Goal: Task Accomplishment & Management: Complete application form

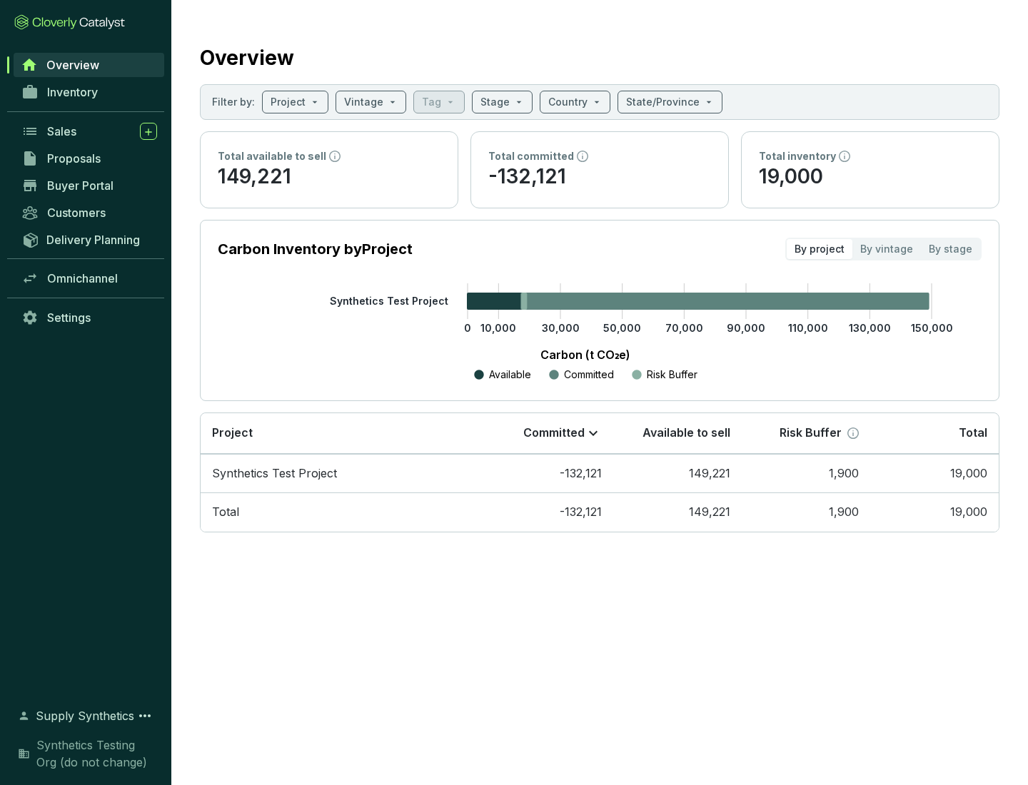
click at [89, 158] on span "Proposals" at bounding box center [74, 158] width 54 height 14
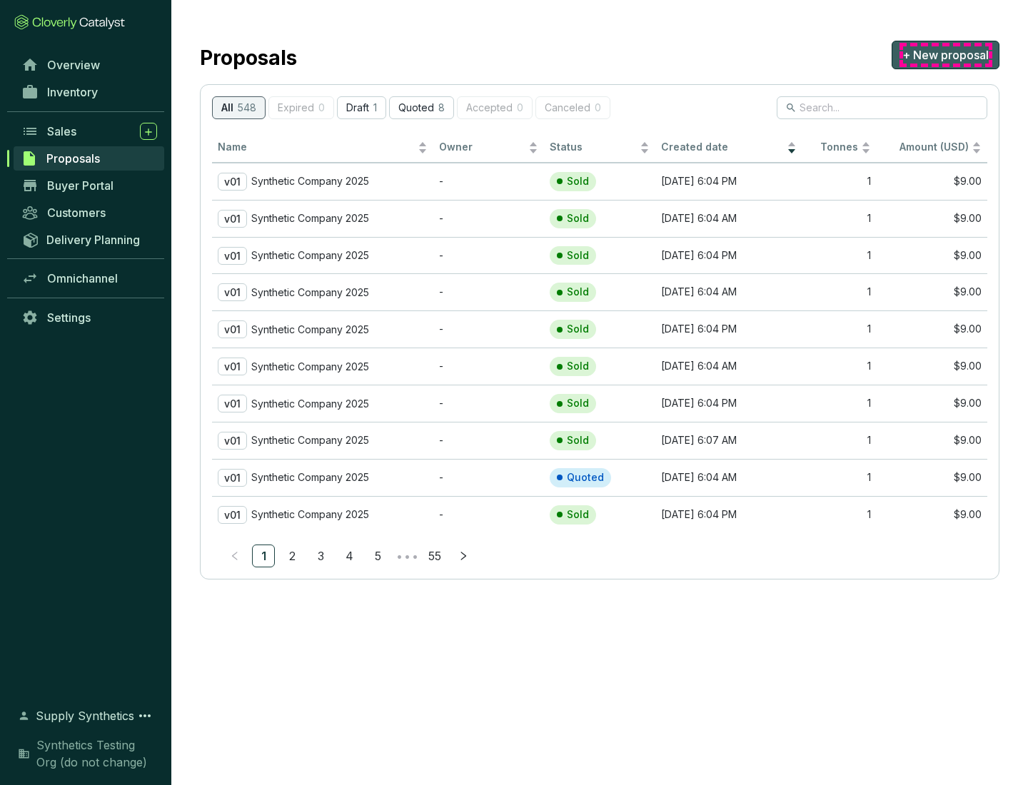
click at [945, 55] on span "+ New proposal" at bounding box center [945, 54] width 86 height 17
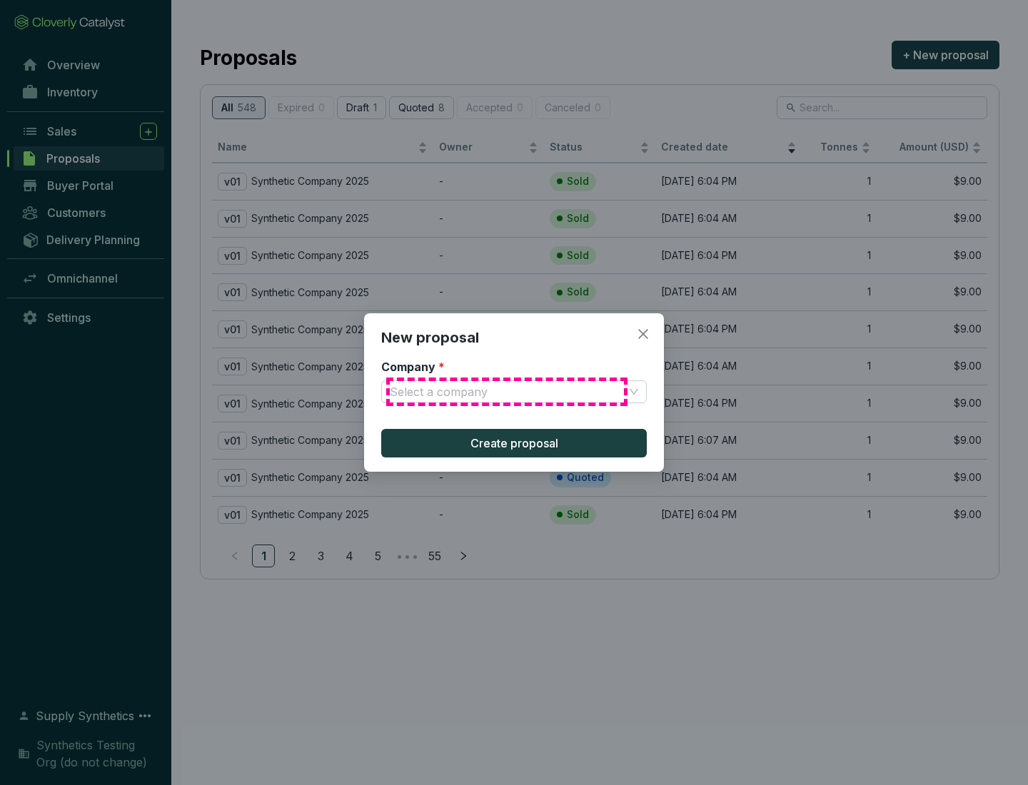
click at [507, 392] on input "Company *" at bounding box center [507, 391] width 234 height 21
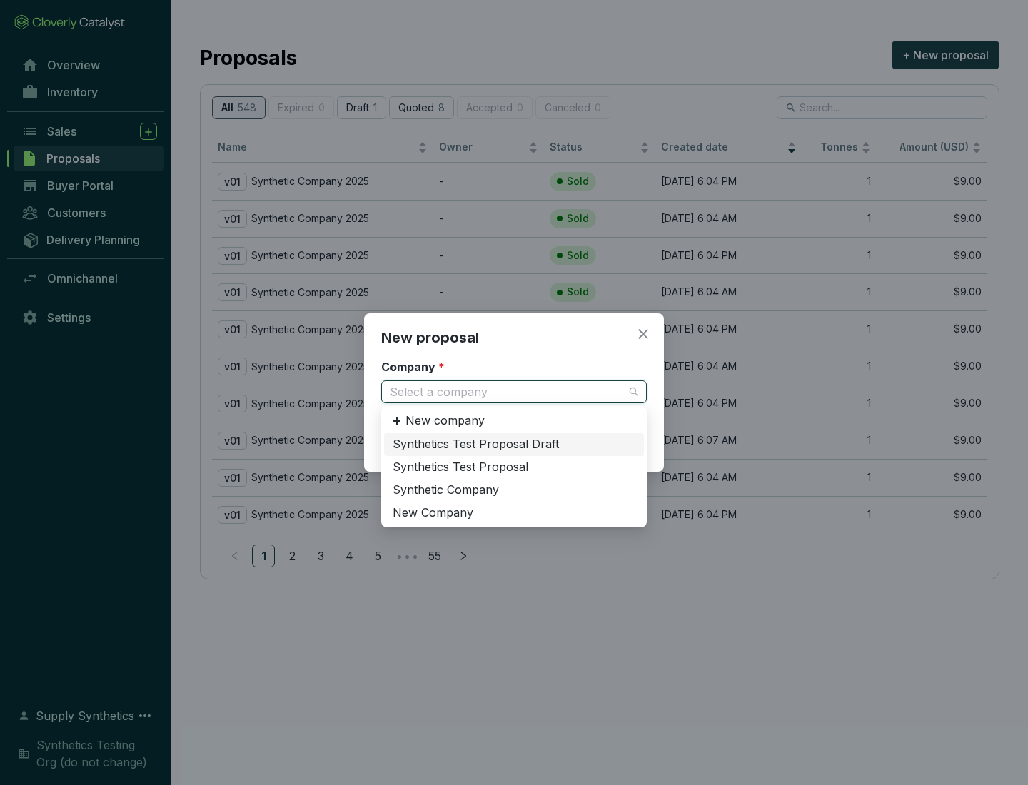
click at [514, 490] on div "Synthetic Company" at bounding box center [514, 490] width 243 height 16
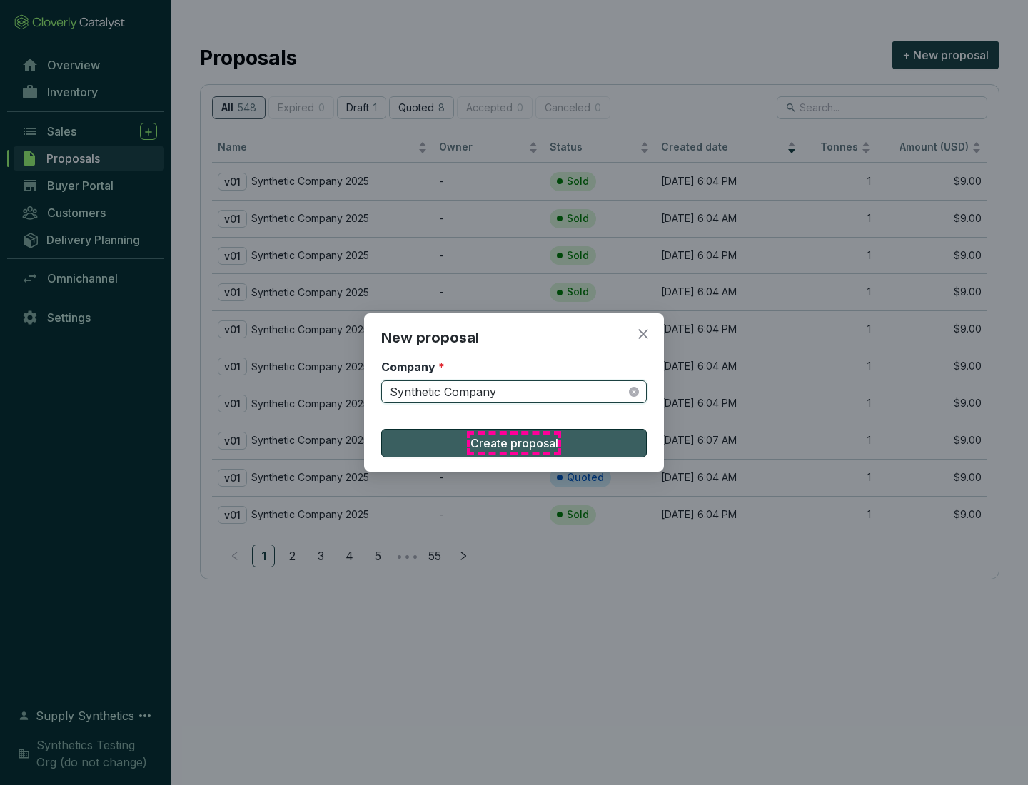
click at [514, 443] on span "Create proposal" at bounding box center [514, 443] width 88 height 17
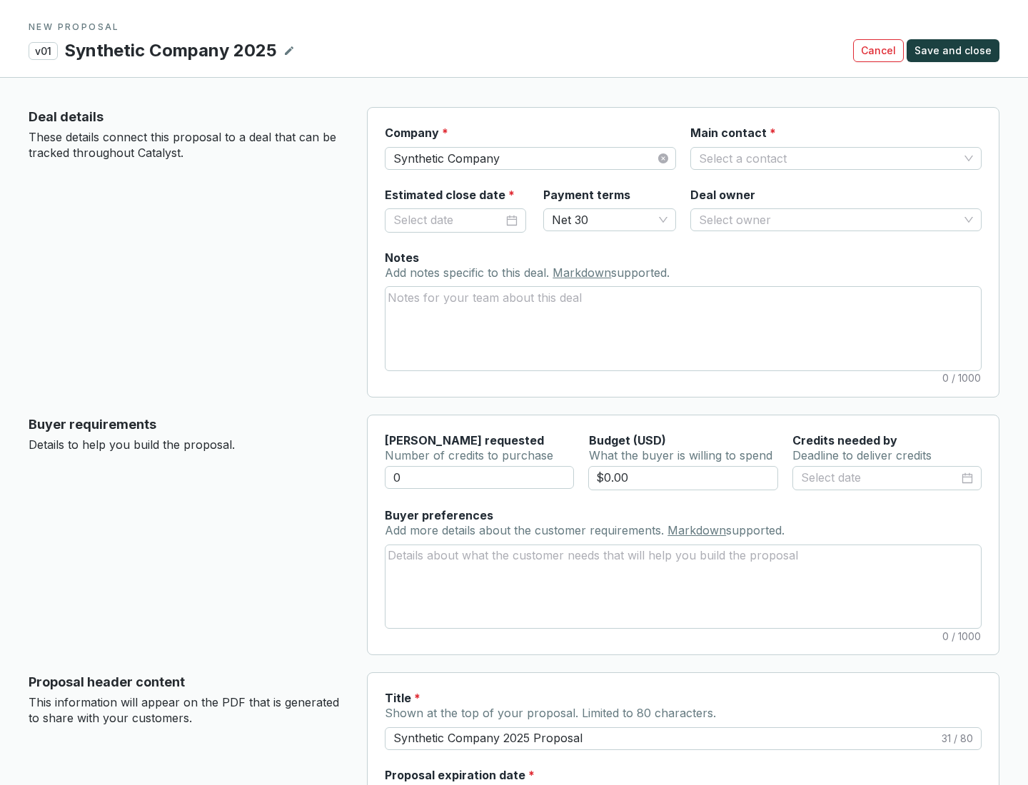
click at [829, 158] on input "Main contact *" at bounding box center [829, 158] width 260 height 21
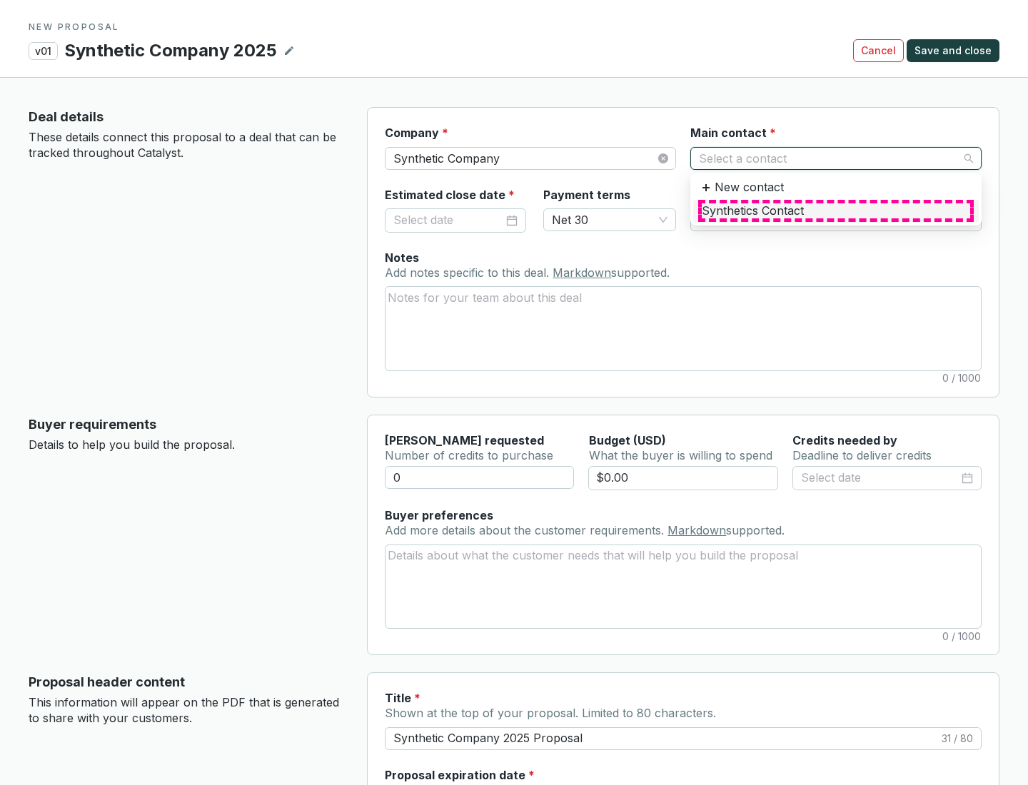
click at [835, 211] on div "Synthetics Contact" at bounding box center [836, 211] width 268 height 16
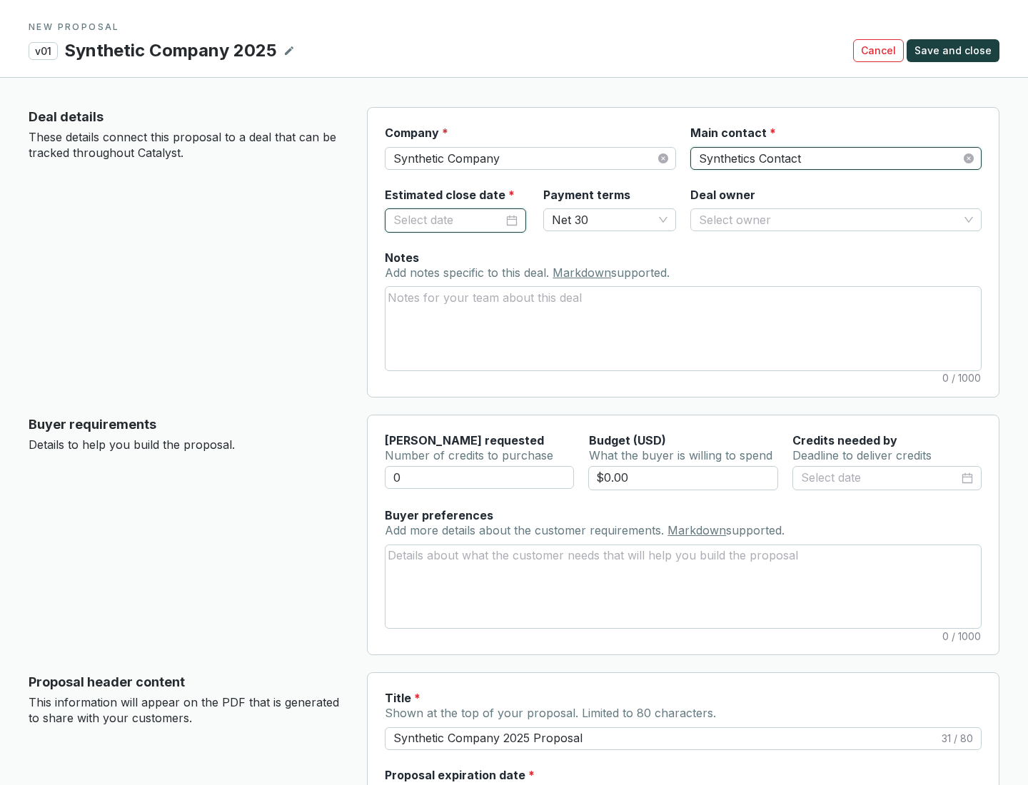
click at [448, 220] on input "Estimated close date *" at bounding box center [448, 220] width 110 height 19
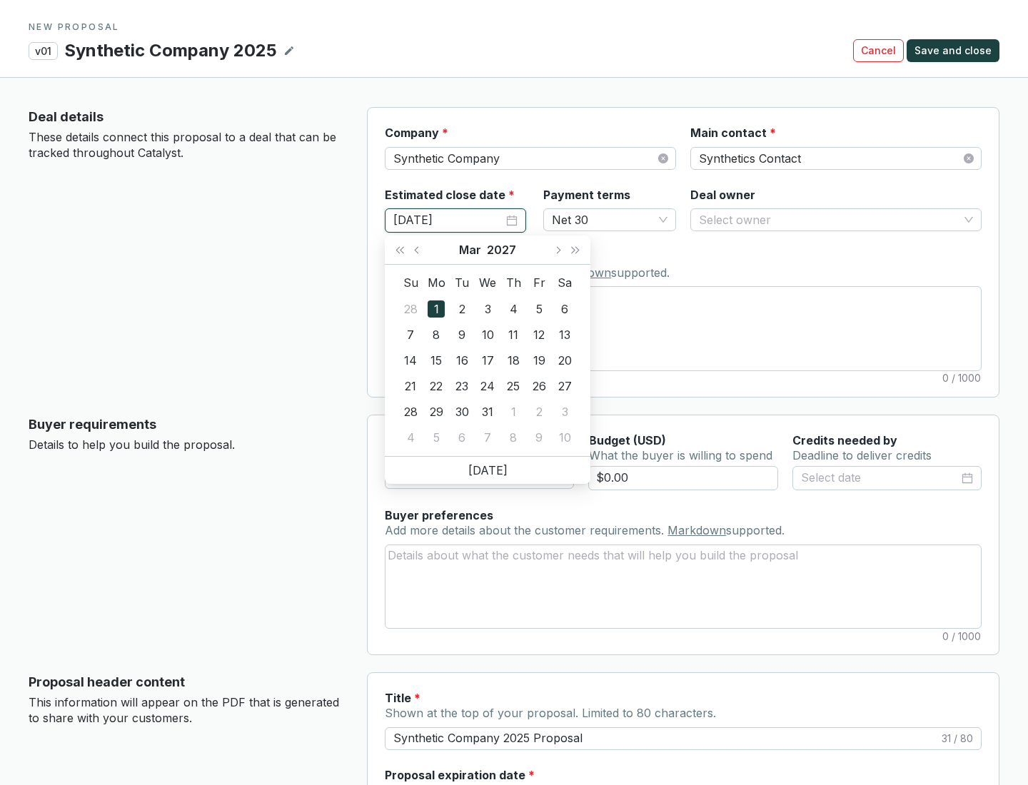
type input "[DATE]"
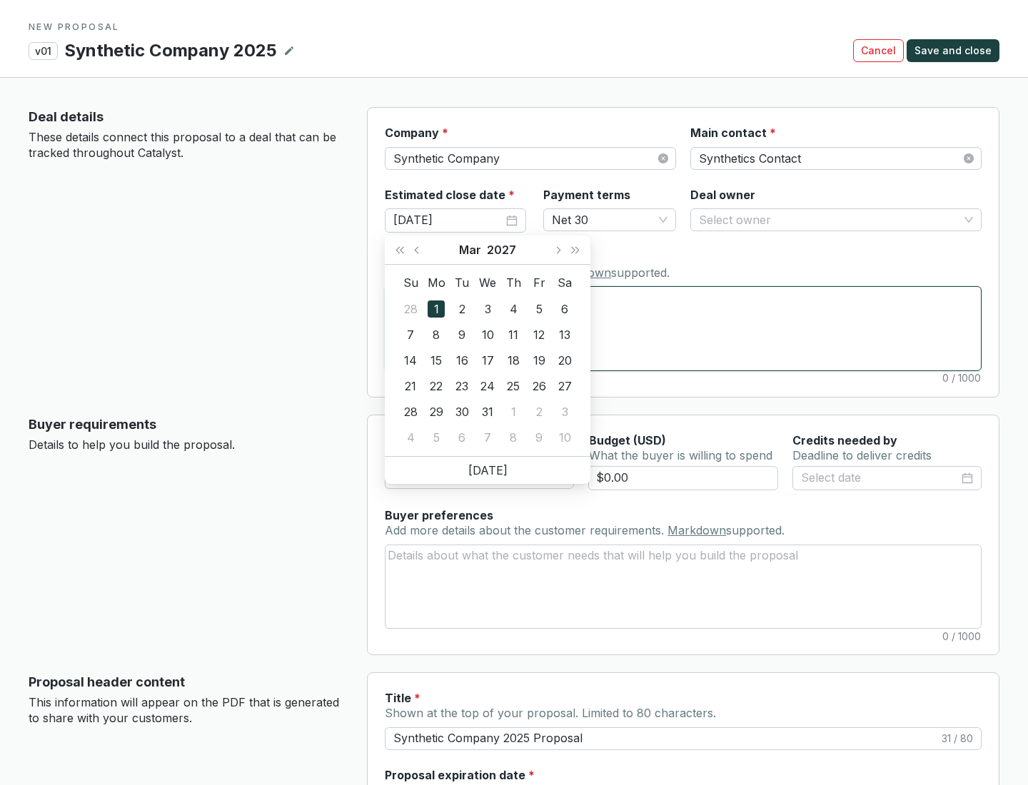
click at [683, 328] on textarea "Notes Add notes specific to this deal. Markdown supported." at bounding box center [682, 328] width 595 height 83
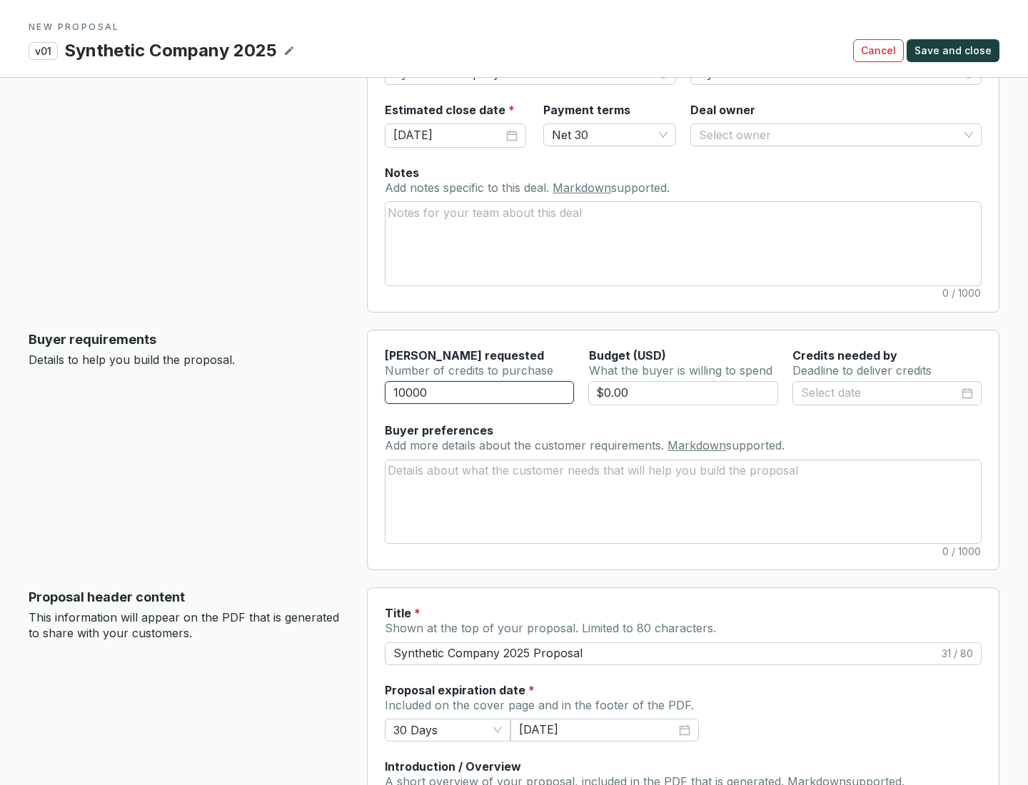
scroll to position [86, 0]
type input "10000"
type input "$0.00"
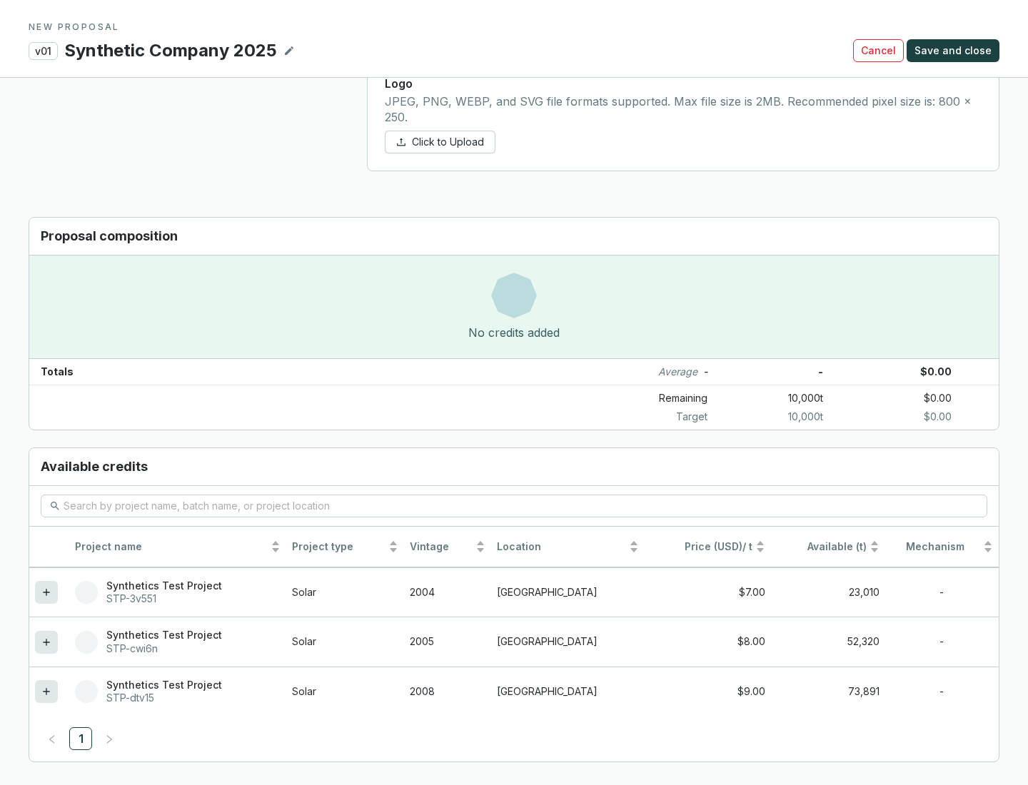
click at [46, 692] on icon at bounding box center [46, 691] width 6 height 6
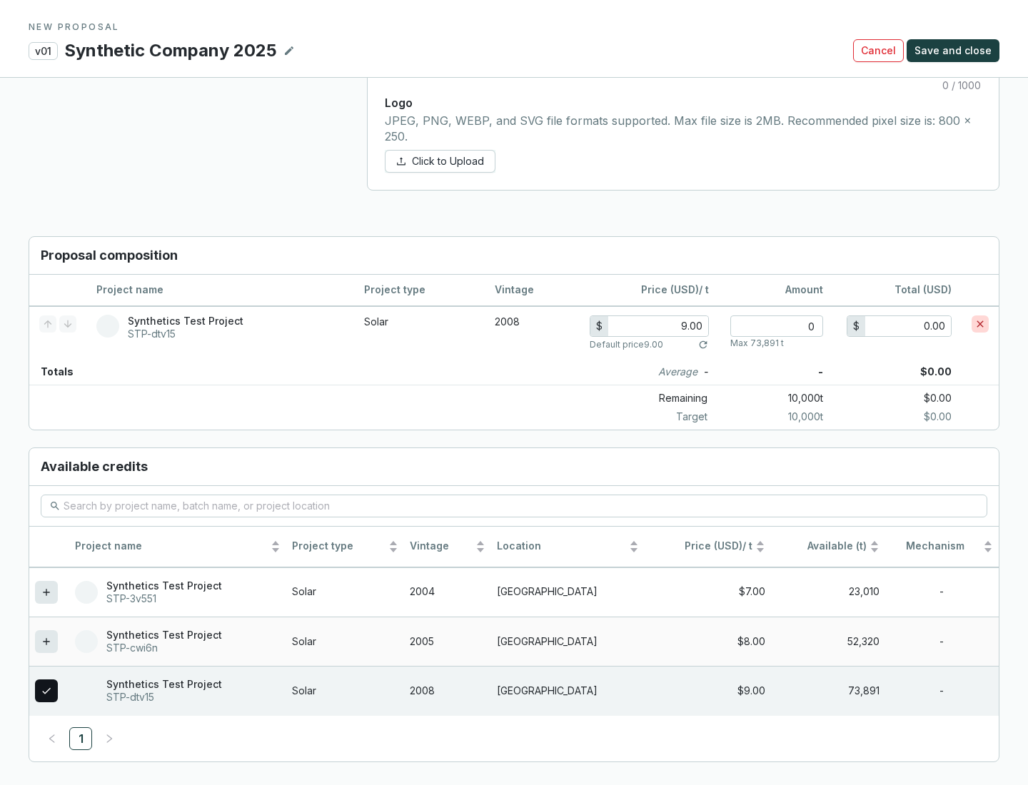
scroll to position [821, 0]
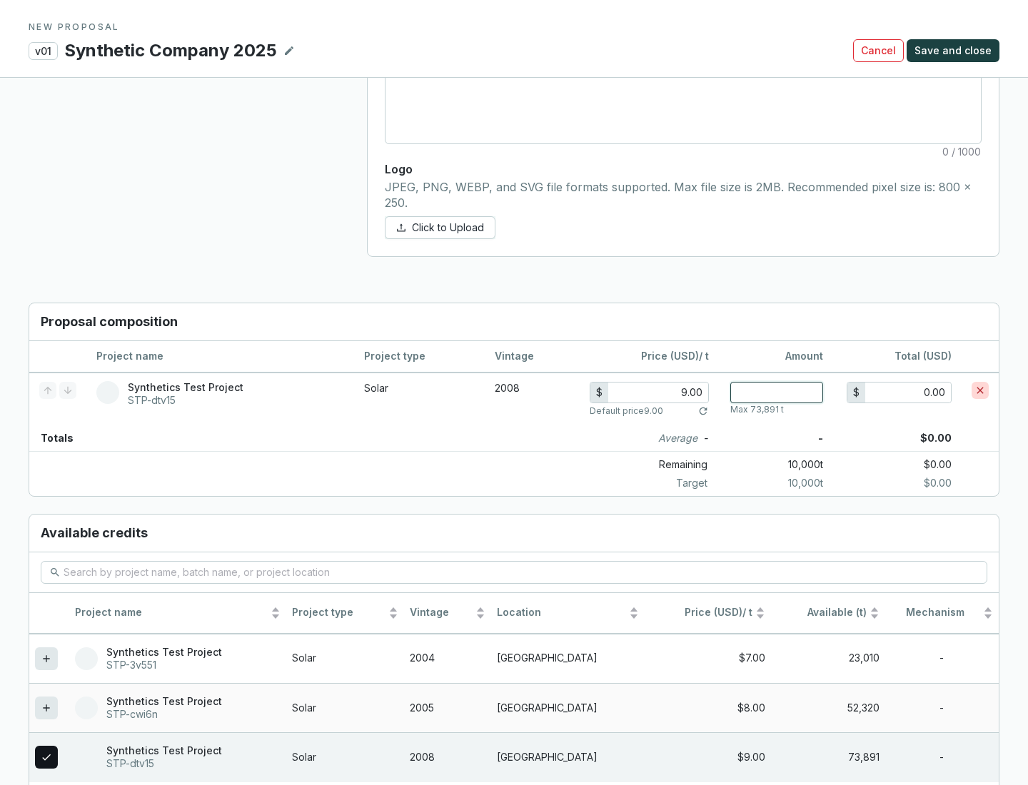
type input "1"
type input "9.00"
type input "1"
click at [955, 51] on span "Save and close" at bounding box center [952, 51] width 77 height 14
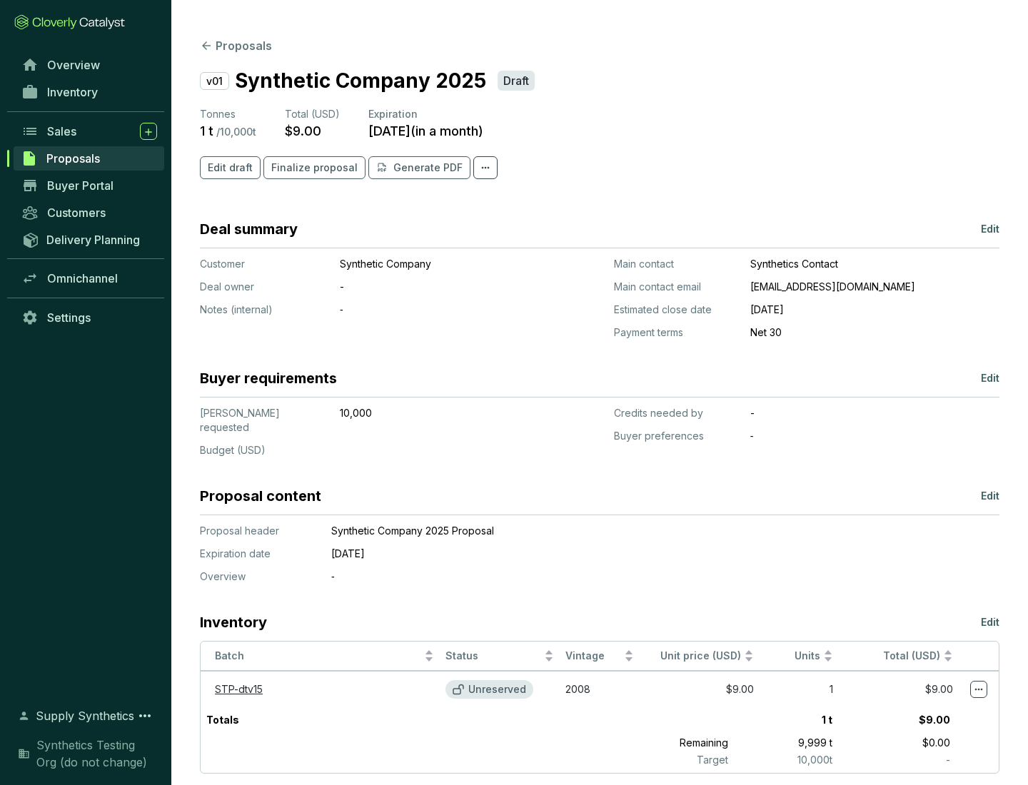
click at [310, 168] on span "Finalize proposal" at bounding box center [314, 168] width 86 height 14
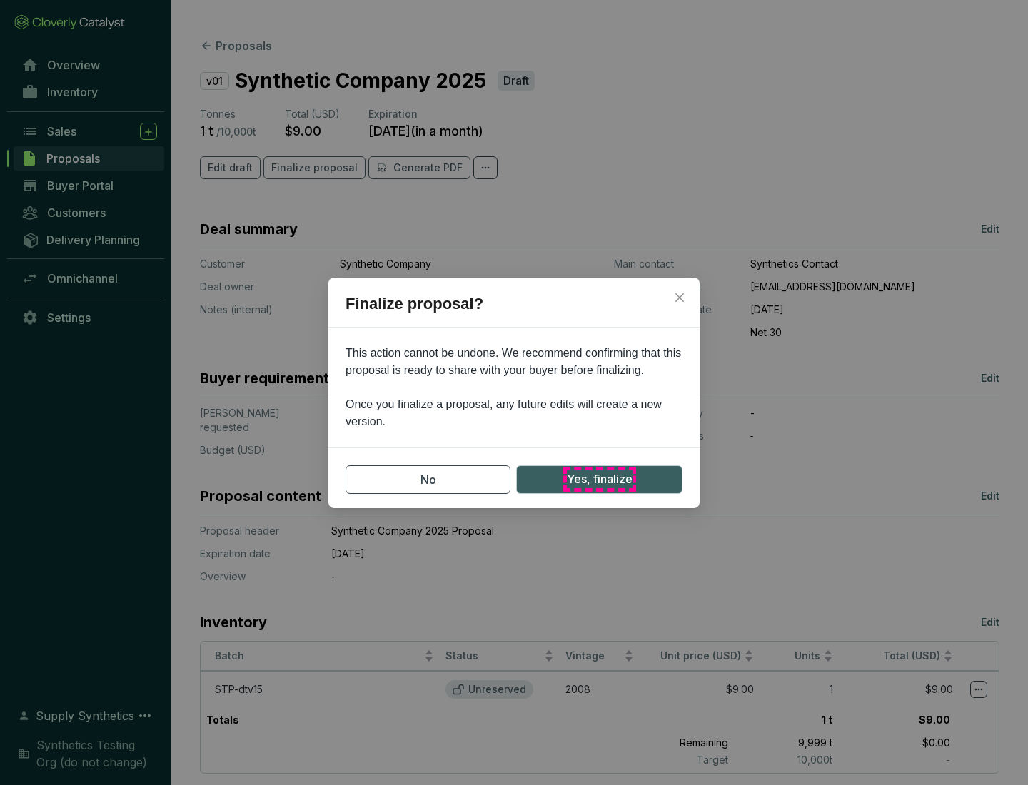
click at [599, 479] on span "Yes, finalize" at bounding box center [600, 479] width 66 height 18
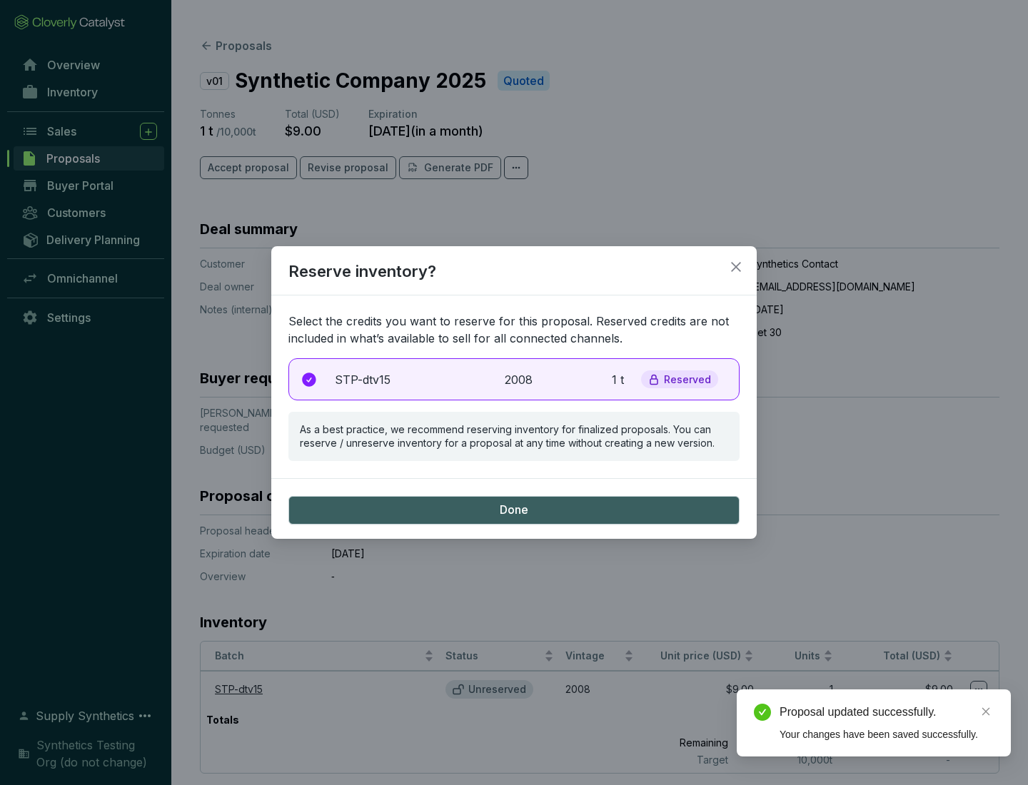
click at [514, 379] on p "2008" at bounding box center [520, 379] width 31 height 17
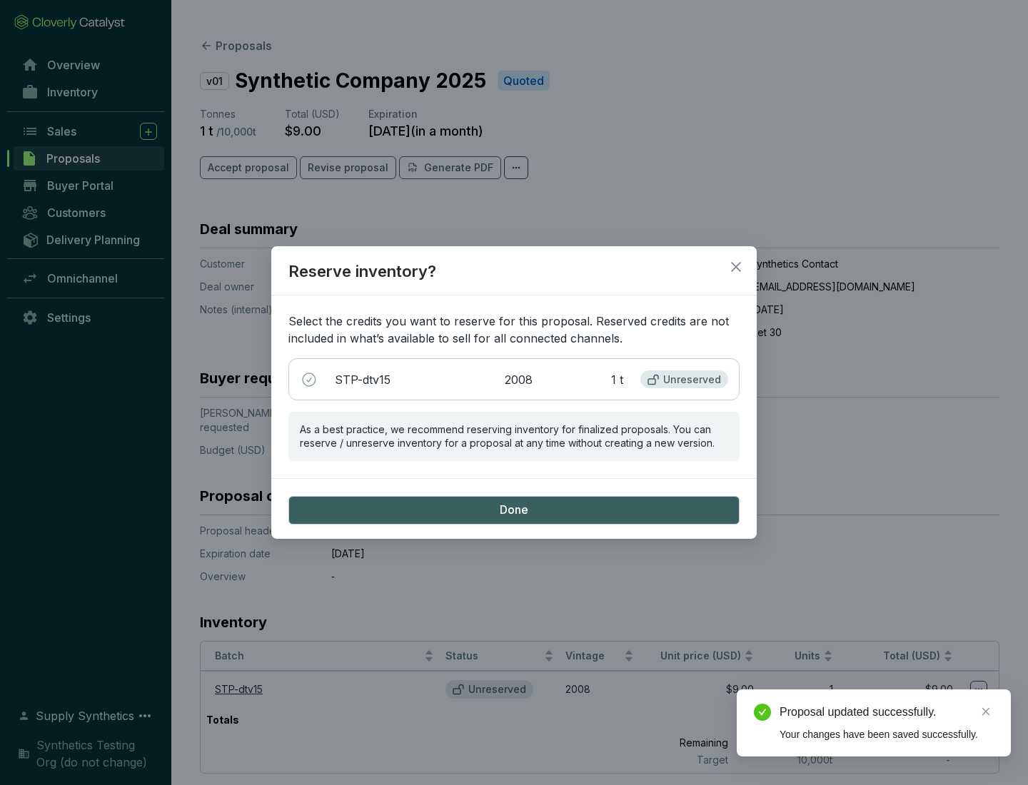
click at [514, 510] on span "Done" at bounding box center [514, 510] width 29 height 16
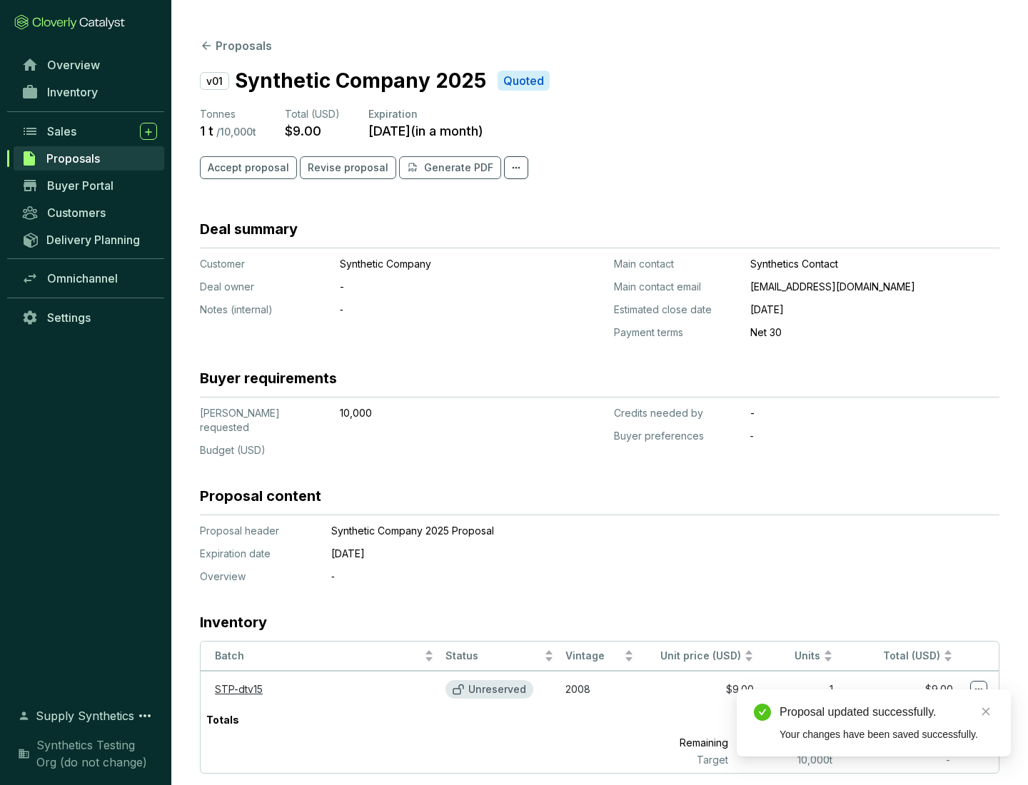
click at [886, 712] on div "Proposal updated successfully." at bounding box center [886, 712] width 214 height 17
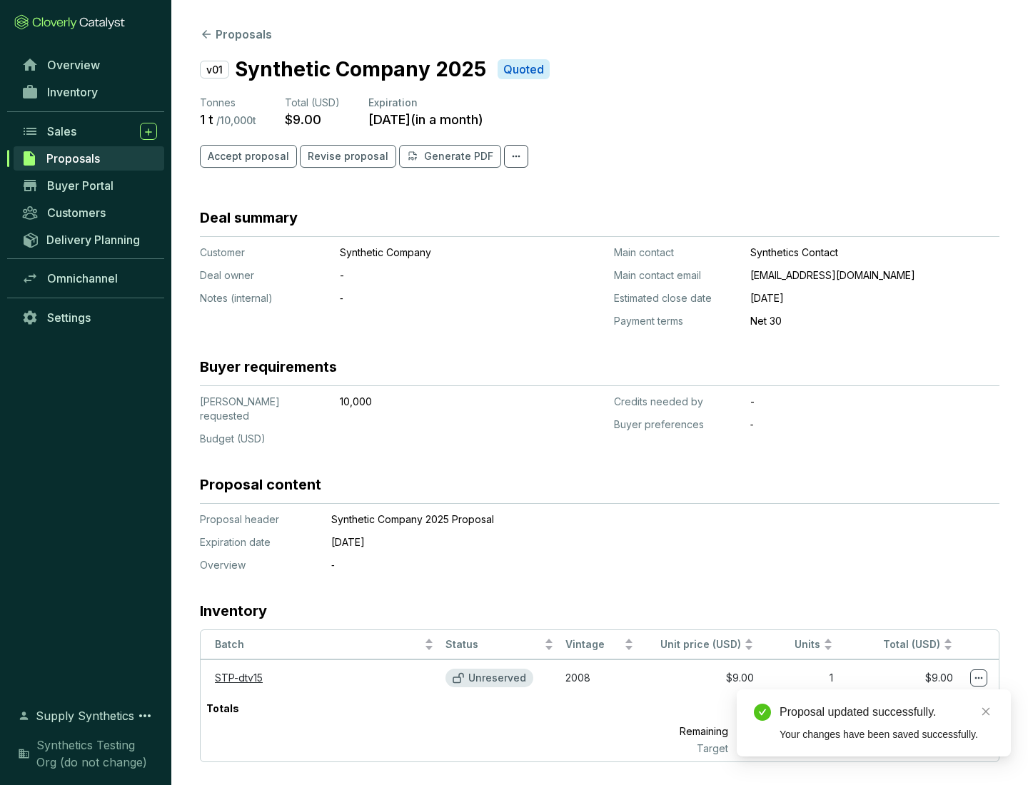
click at [978, 677] on icon at bounding box center [979, 678] width 8 height 2
click at [935, 696] on div "Proposal updated successfully. Your changes have been saved successfully." at bounding box center [874, 722] width 274 height 67
click at [886, 712] on div "Proposal updated successfully." at bounding box center [886, 712] width 214 height 17
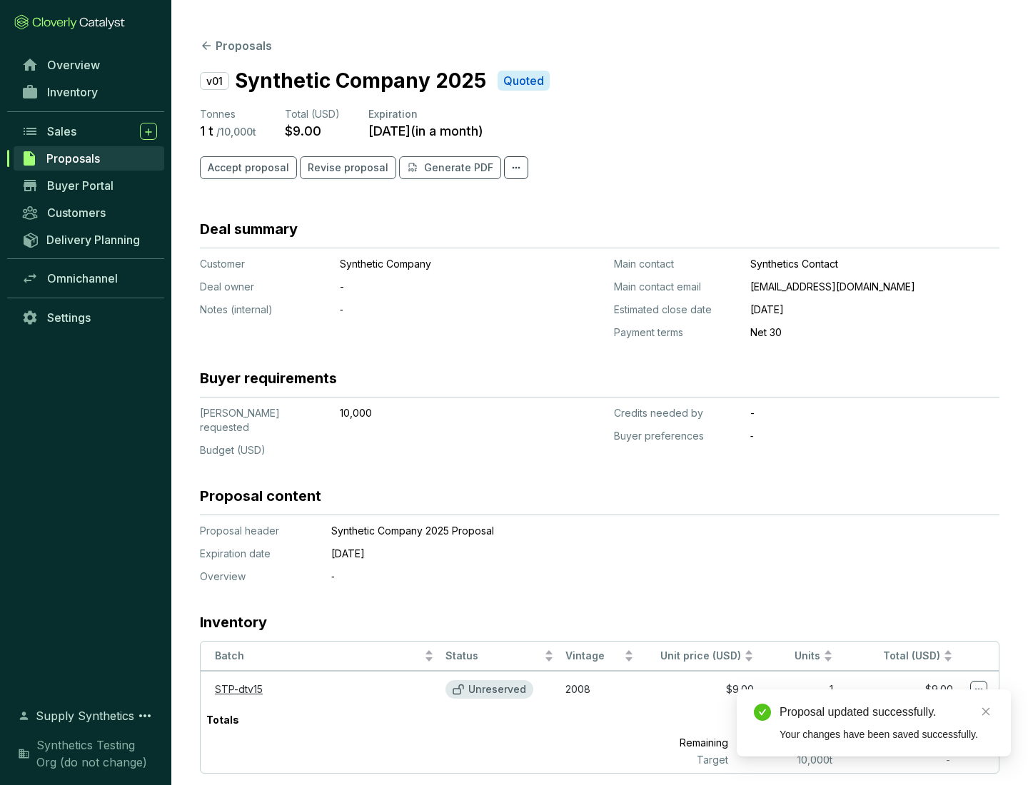
click at [246, 168] on span "Accept proposal" at bounding box center [248, 168] width 81 height 14
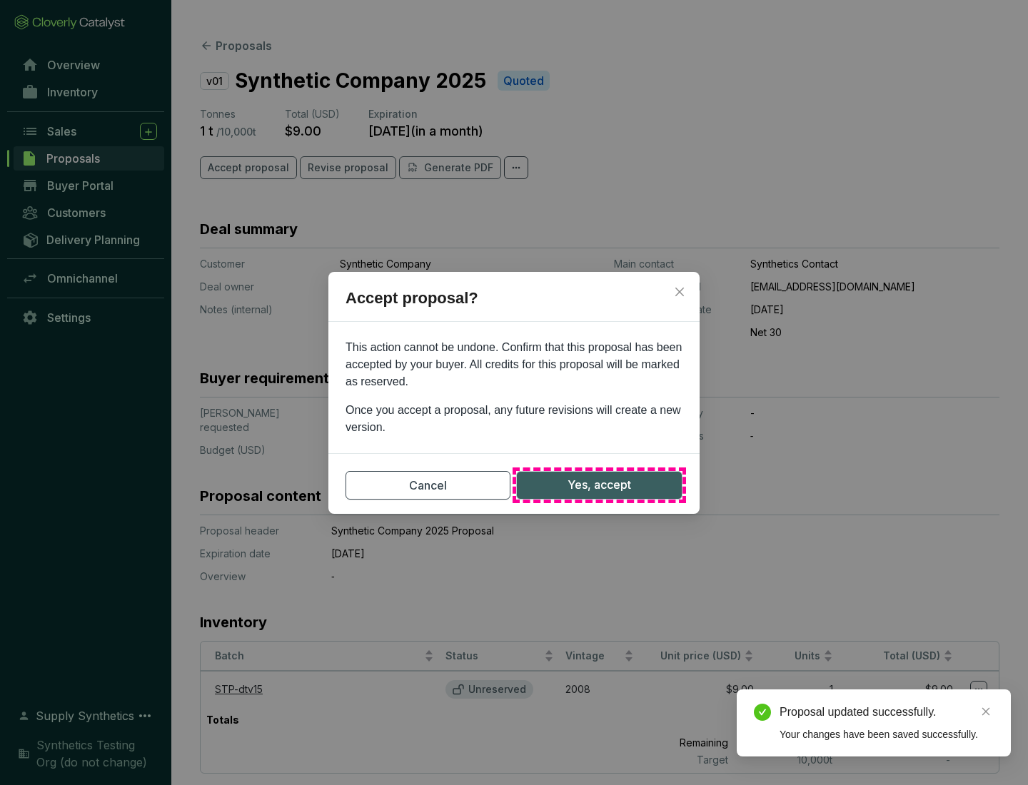
click at [599, 485] on span "Yes, accept" at bounding box center [599, 485] width 64 height 18
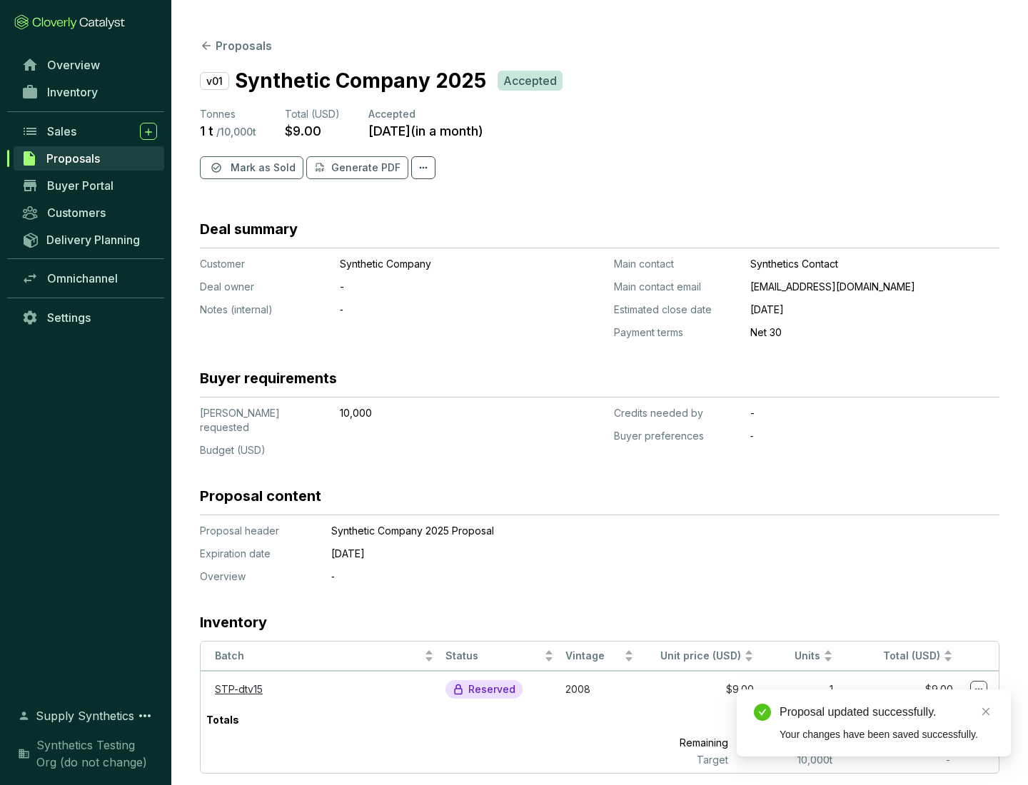
click at [261, 168] on span "Mark as Sold" at bounding box center [263, 168] width 65 height 14
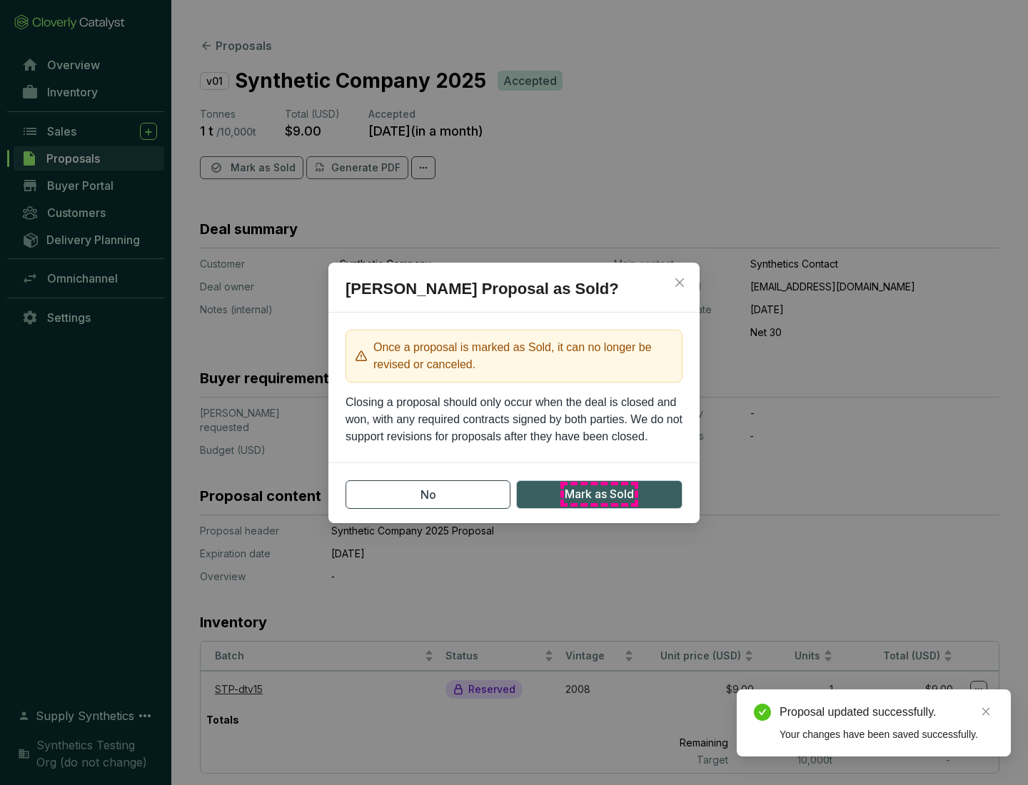
click at [599, 494] on span "Mark as Sold" at bounding box center [599, 494] width 69 height 18
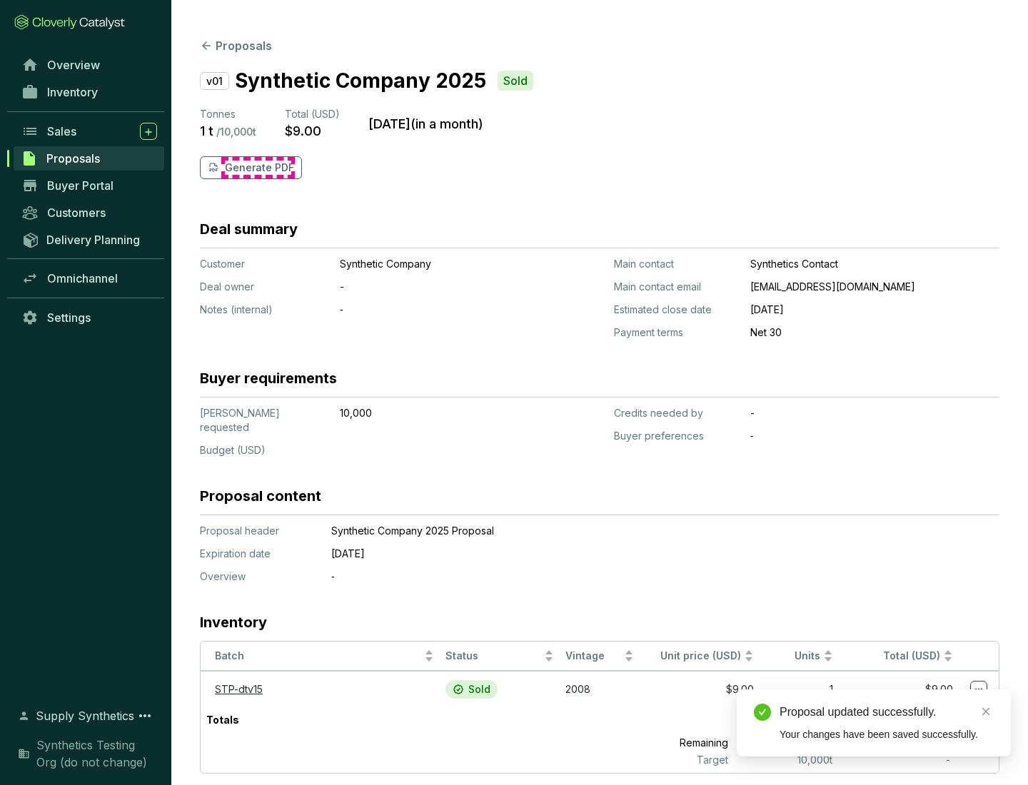
click at [258, 168] on p "Generate PDF" at bounding box center [259, 168] width 69 height 14
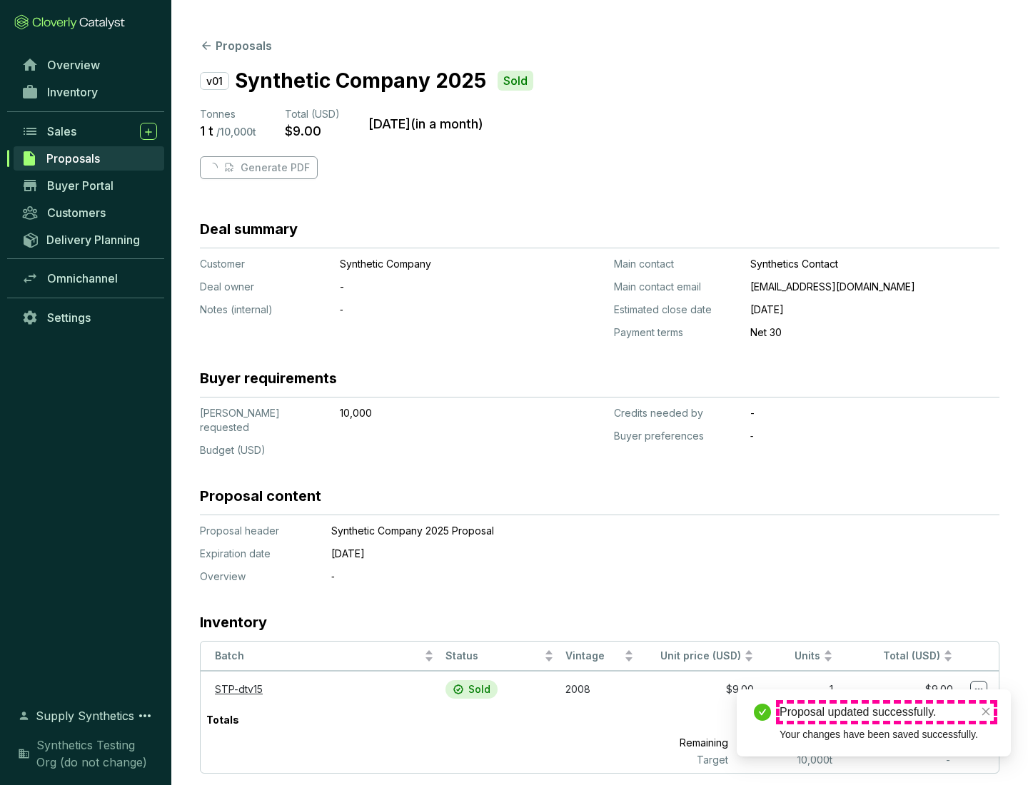
click at [886, 712] on div "Proposal updated successfully." at bounding box center [886, 712] width 214 height 17
